Goal: Find specific page/section: Find specific page/section

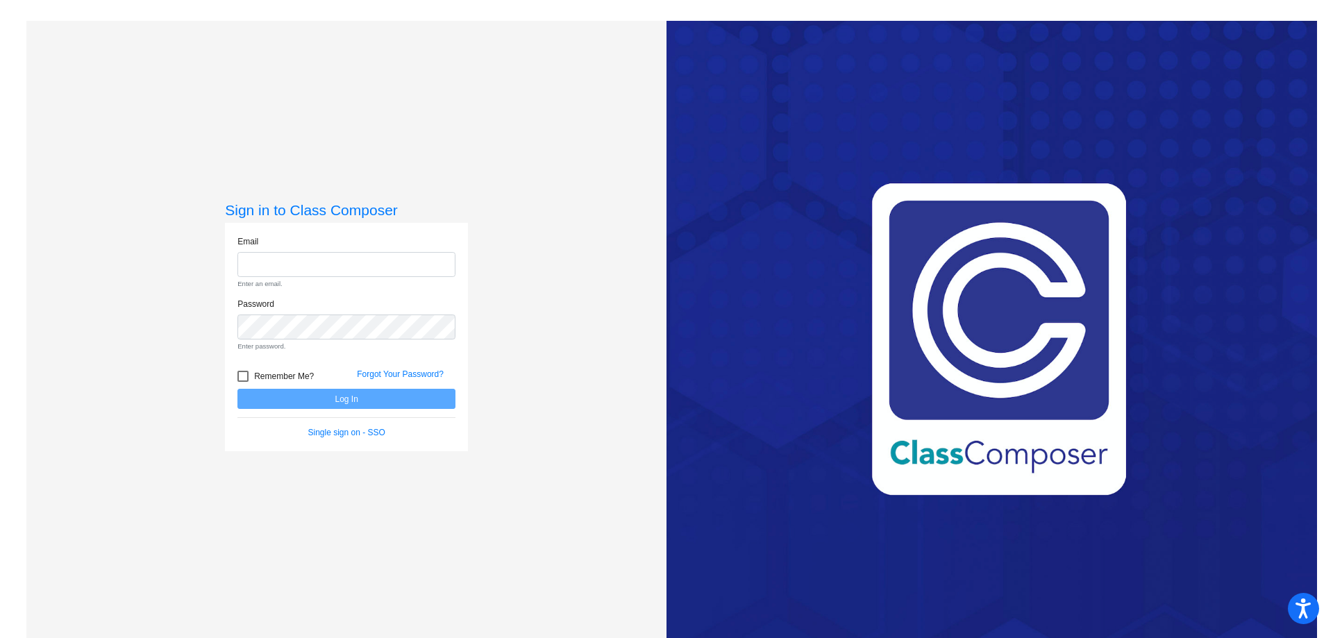
click at [323, 262] on input "email" at bounding box center [346, 265] width 218 height 26
type input "[EMAIL_ADDRESS][DOMAIN_NAME]"
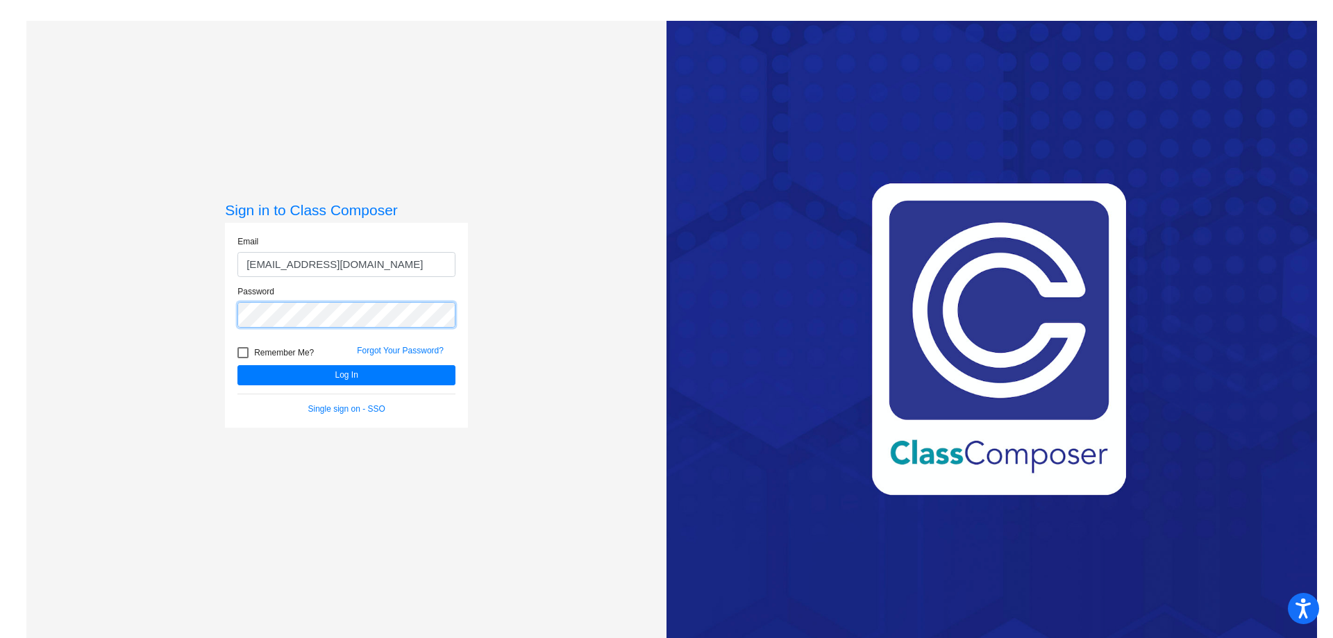
click at [237, 365] on button "Log In" at bounding box center [346, 375] width 218 height 20
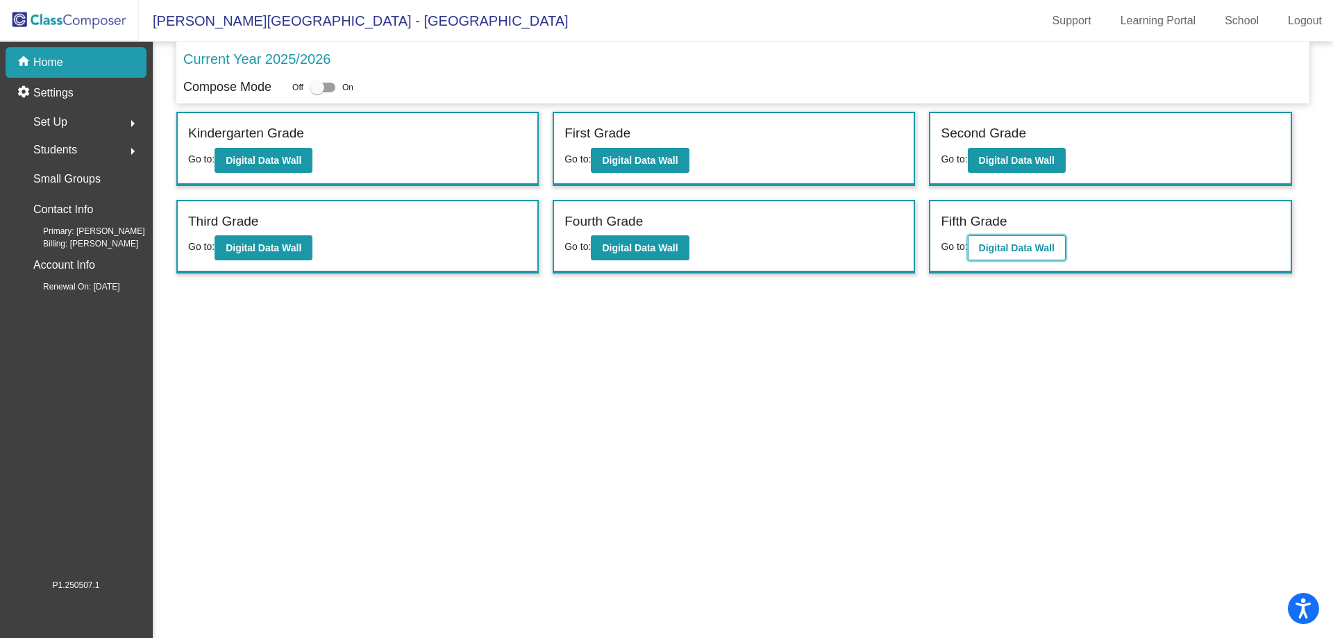
click at [1001, 240] on button "Digital Data Wall" at bounding box center [1017, 247] width 98 height 25
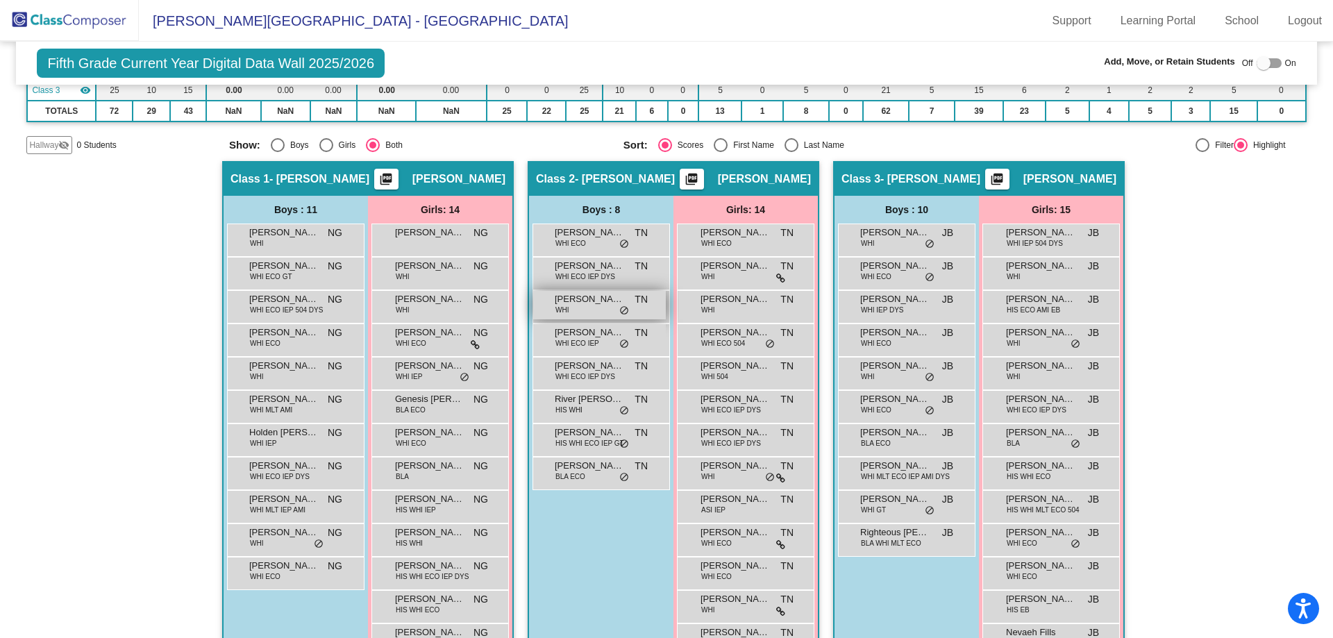
scroll to position [208, 0]
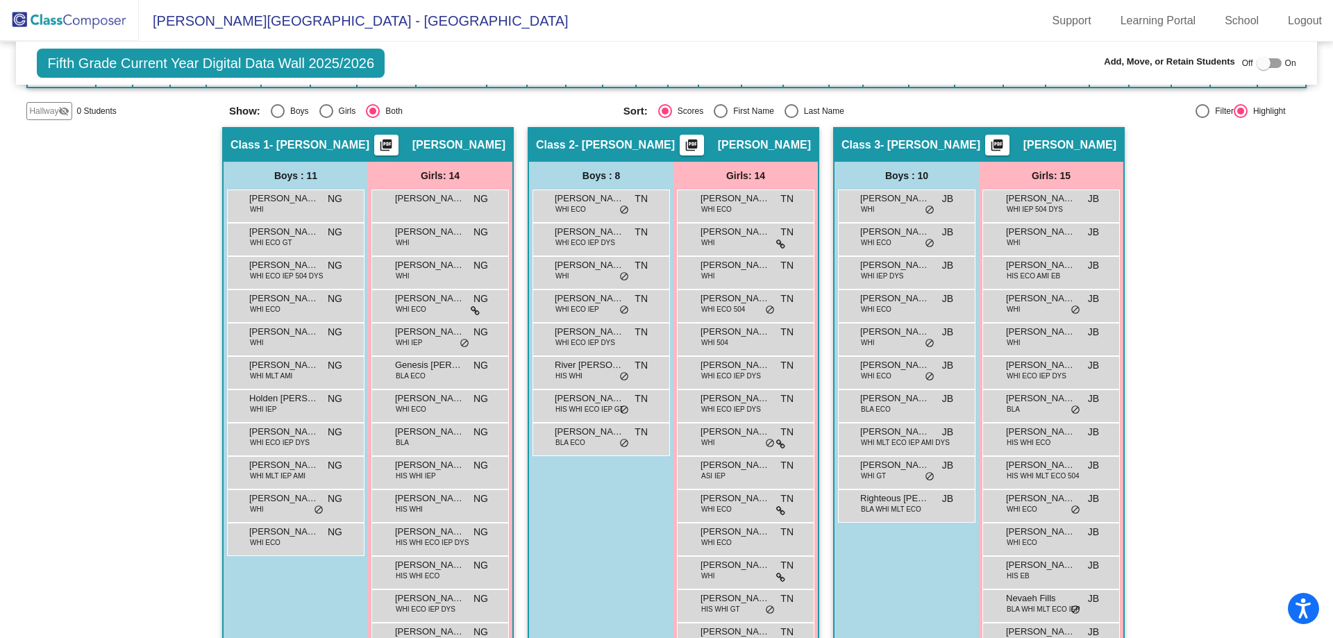
click at [785, 109] on div "Select an option" at bounding box center [792, 111] width 14 height 14
click at [791, 118] on input "Last Name" at bounding box center [791, 118] width 1 height 1
radio input "true"
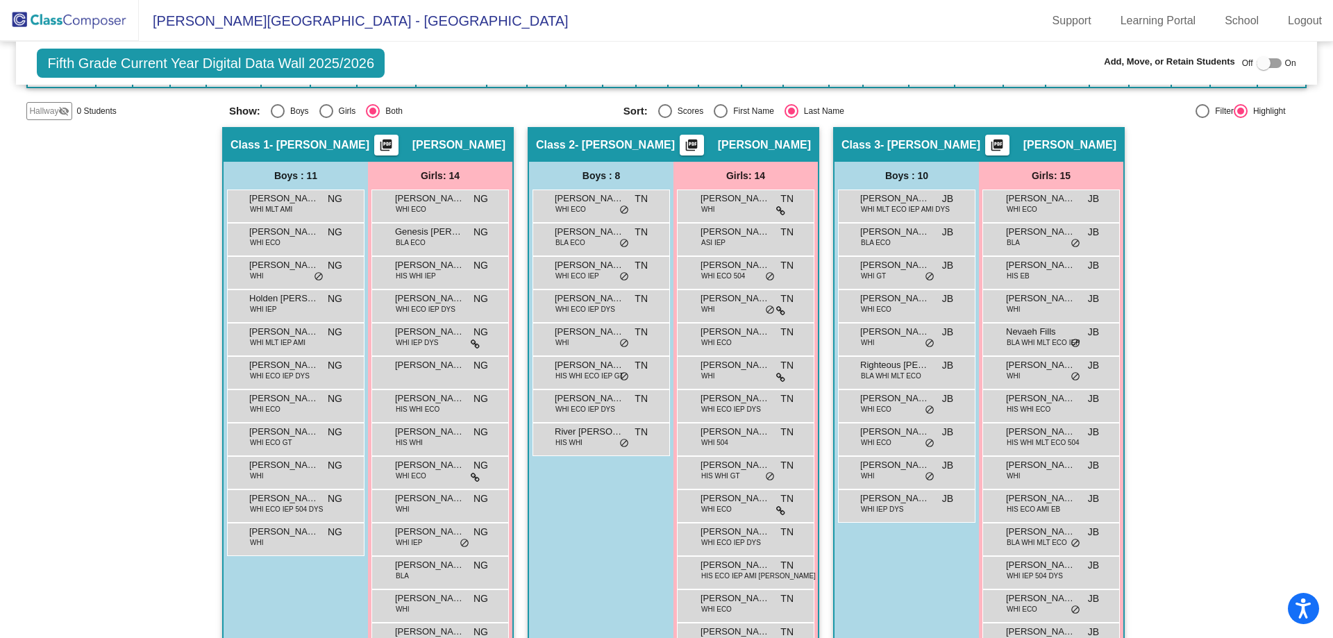
click at [1165, 385] on div "Hallway - Hallway Class picture_as_pdf Add Student First Name Last Name Student…" at bounding box center [666, 419] width 1280 height 585
